Goal: Information Seeking & Learning: Understand process/instructions

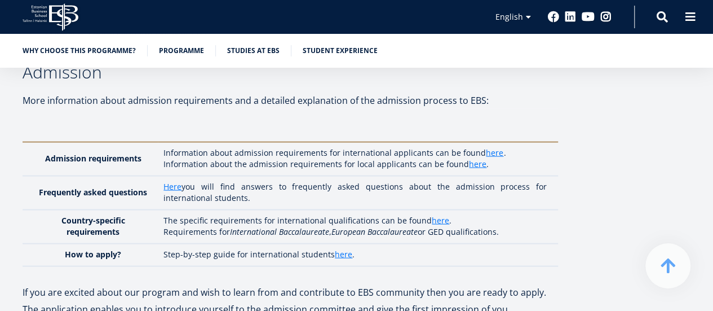
scroll to position [3215, 0]
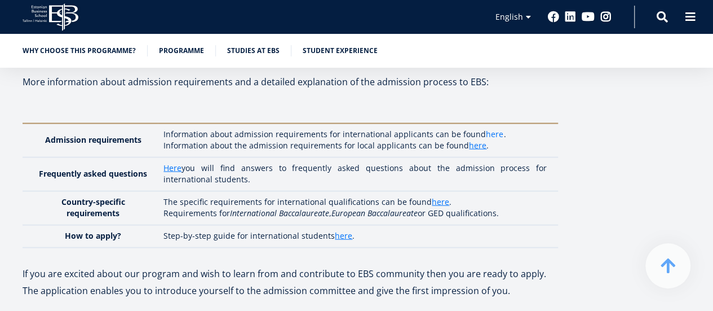
click at [486, 129] on link "here" at bounding box center [494, 134] width 17 height 11
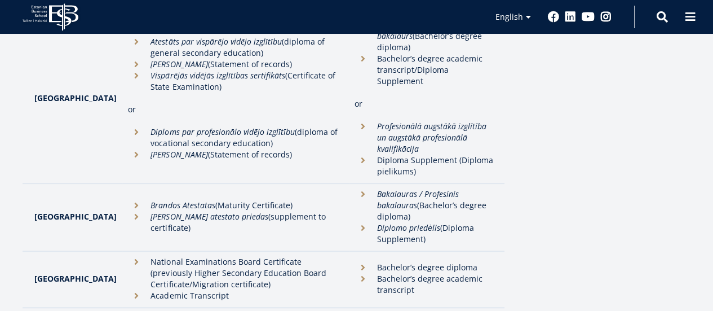
scroll to position [2425, 0]
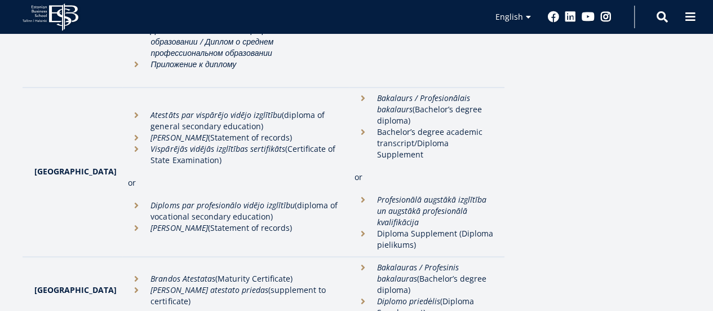
scroll to position [2425, 0]
